Goal: Transaction & Acquisition: Subscribe to service/newsletter

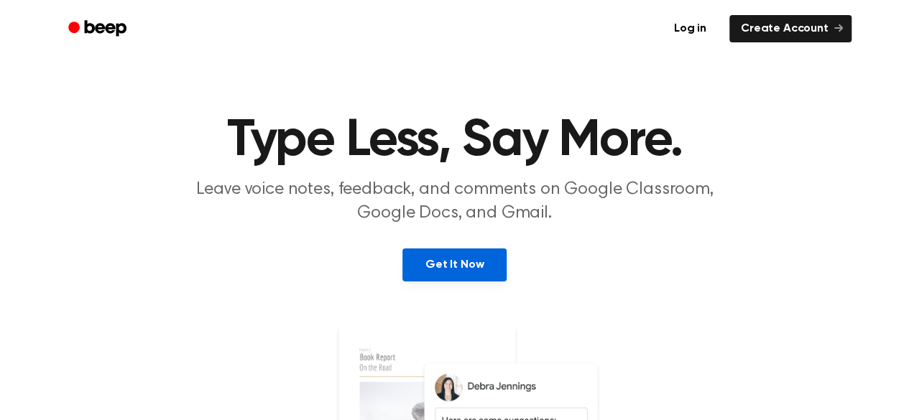
click at [450, 261] on link "Get It Now" at bounding box center [454, 265] width 104 height 33
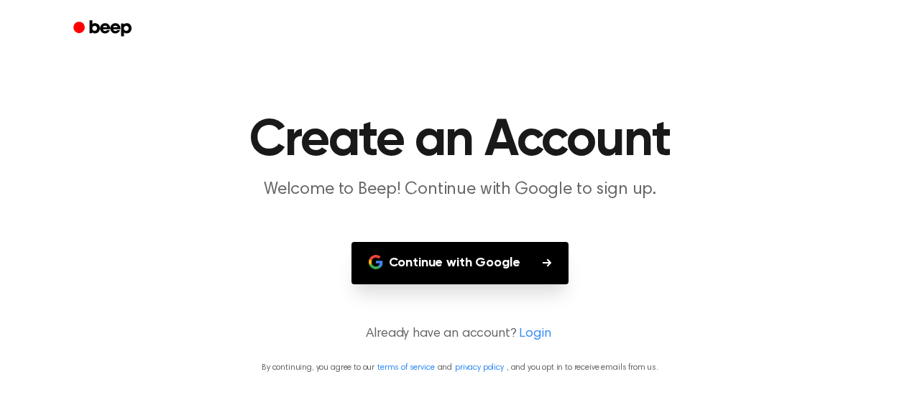
click at [507, 270] on button "Continue with Google" at bounding box center [460, 263] width 218 height 42
click at [484, 262] on button "Continue with Google" at bounding box center [460, 263] width 218 height 42
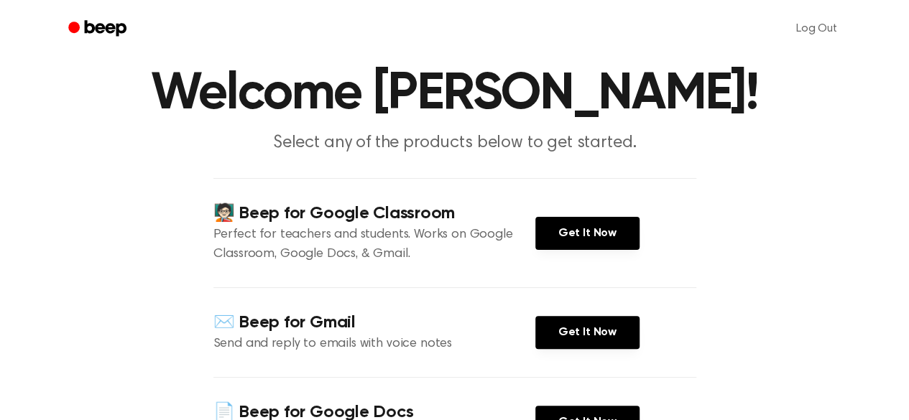
scroll to position [40, 0]
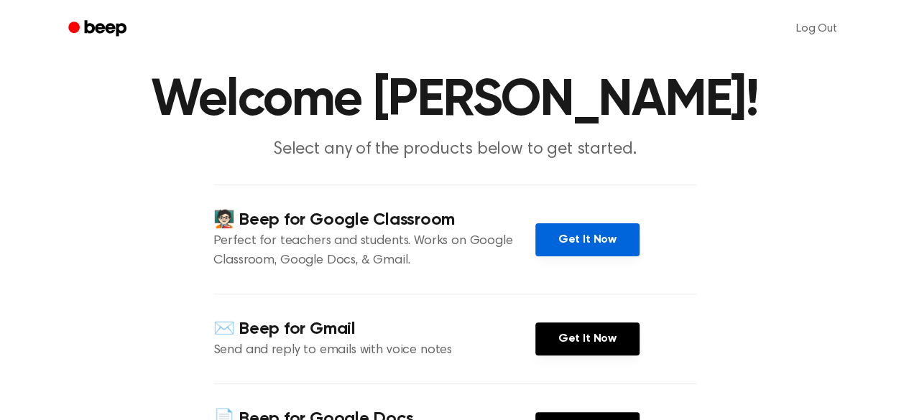
click at [563, 257] on link "Get It Now" at bounding box center [587, 240] width 104 height 33
click at [582, 257] on link "Get It Now" at bounding box center [587, 240] width 104 height 33
